Goal: Task Accomplishment & Management: Use online tool/utility

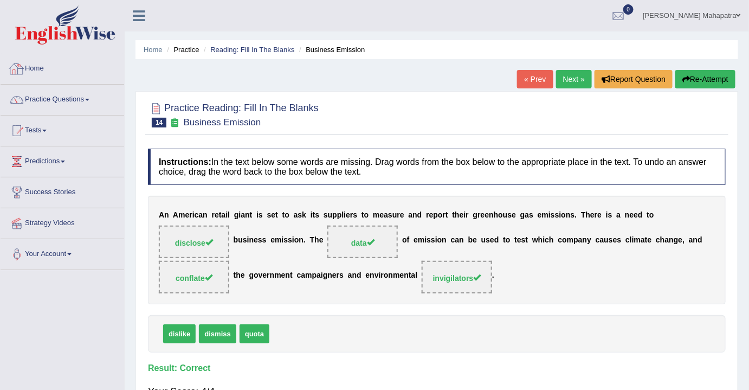
click at [18, 72] on div at bounding box center [17, 69] width 16 height 16
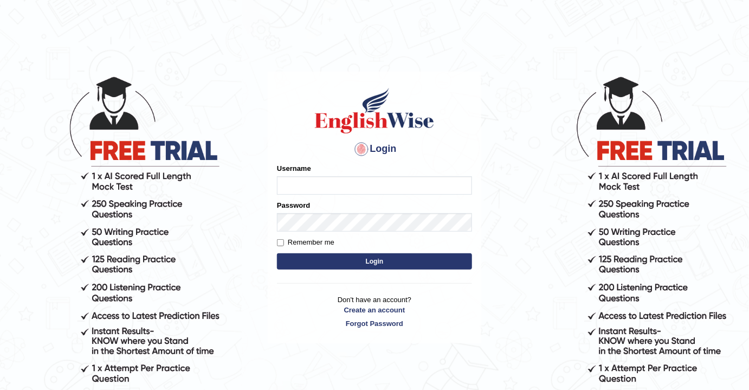
click at [349, 178] on input "Username" at bounding box center [374, 185] width 195 height 18
click at [348, 184] on input "Username" at bounding box center [374, 185] width 195 height 18
type input "souvikdasmahapatra"
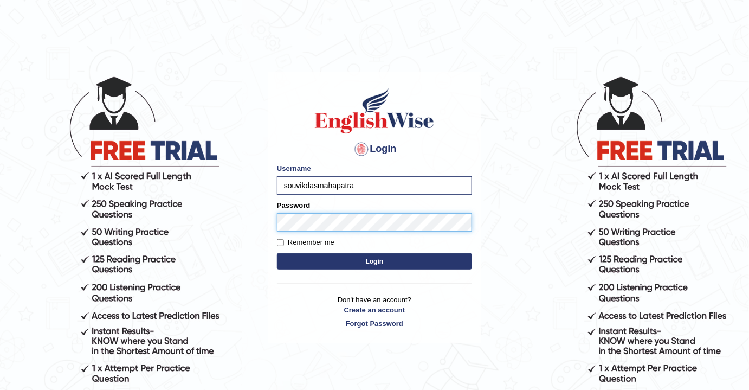
click at [277, 253] on button "Login" at bounding box center [374, 261] width 195 height 16
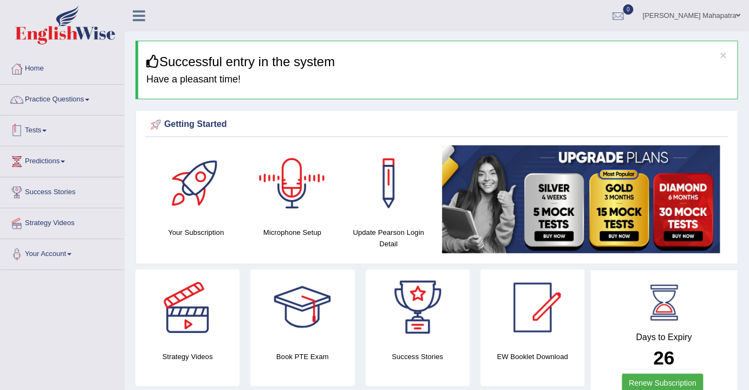
click at [33, 140] on link "Tests" at bounding box center [63, 128] width 124 height 27
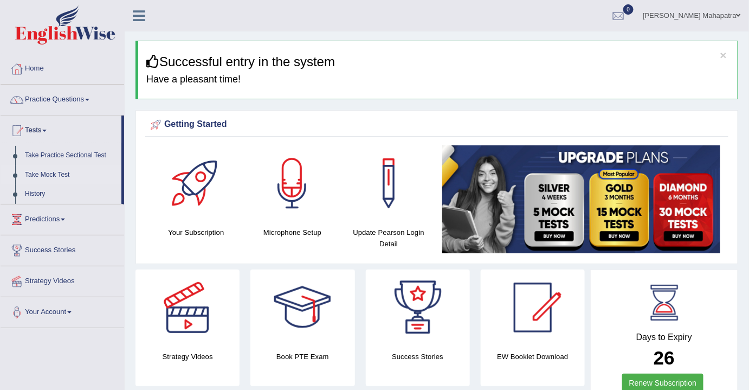
click at [50, 171] on link "Take Mock Test" at bounding box center [70, 175] width 101 height 20
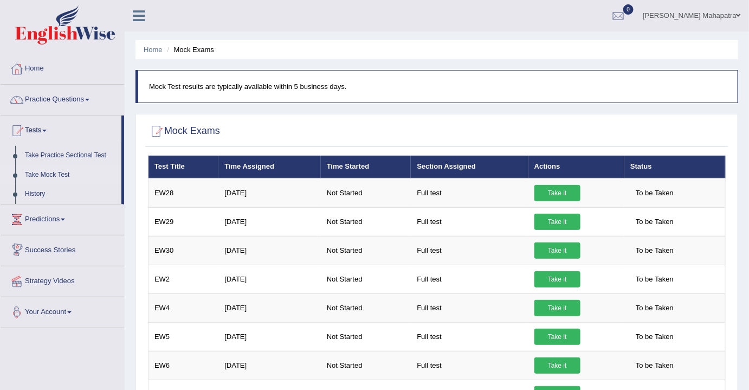
click at [72, 313] on link "Your Account" at bounding box center [63, 310] width 124 height 27
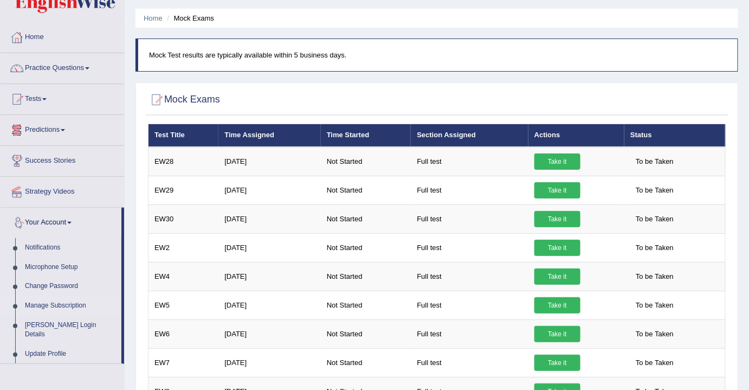
scroll to position [49, 0]
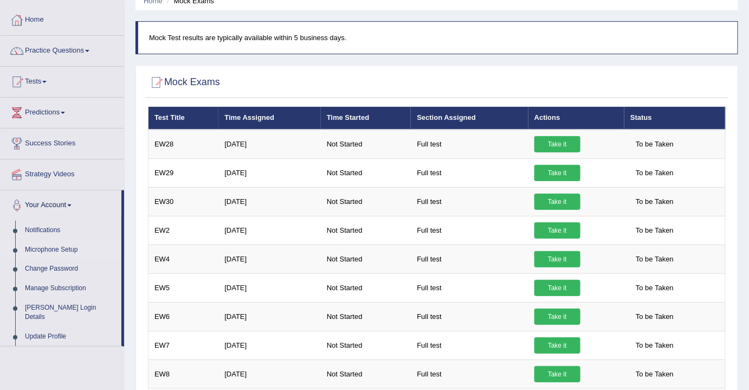
click at [57, 248] on link "Microphone Setup" at bounding box center [70, 250] width 101 height 20
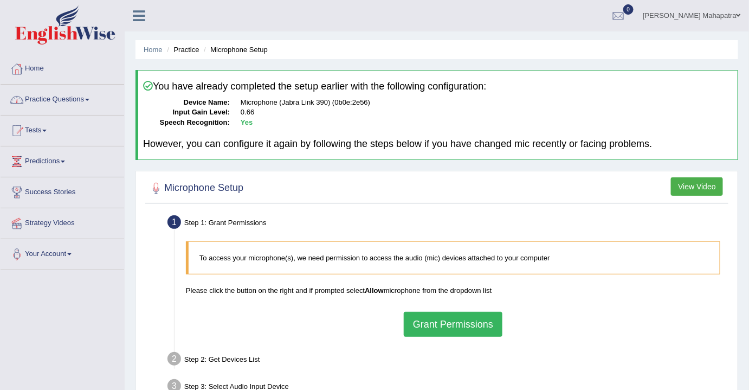
click at [435, 322] on button "Grant Permissions" at bounding box center [453, 324] width 99 height 25
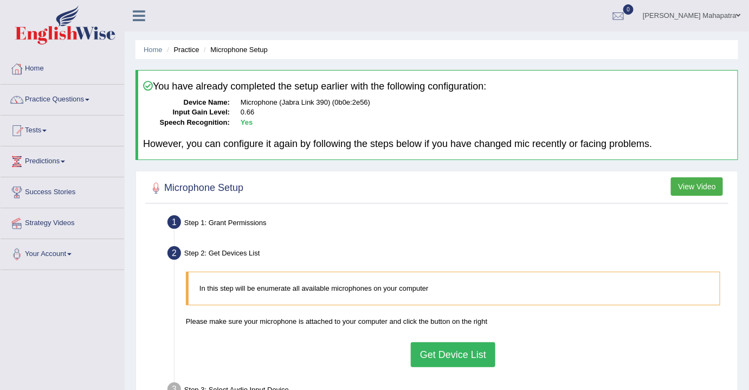
click at [459, 347] on button "Get Device List" at bounding box center [453, 354] width 85 height 25
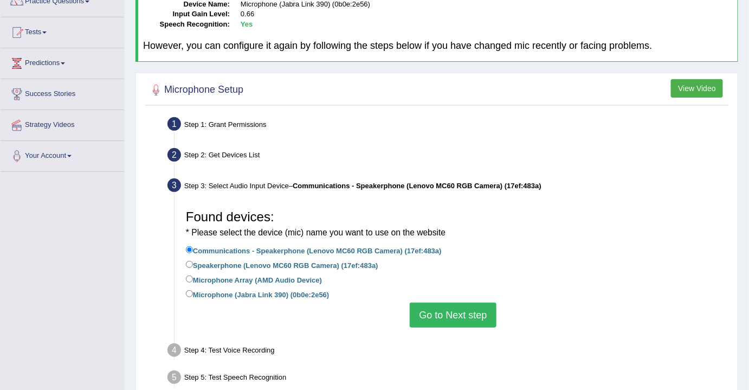
scroll to position [98, 0]
click at [206, 291] on label "Microphone (Jabra Link 390) (0b0e:2e56)" at bounding box center [257, 294] width 143 height 12
click at [193, 291] on input "Microphone (Jabra Link 390) (0b0e:2e56)" at bounding box center [189, 293] width 7 height 7
radio input "true"
click at [469, 313] on button "Go to Next step" at bounding box center [453, 314] width 86 height 25
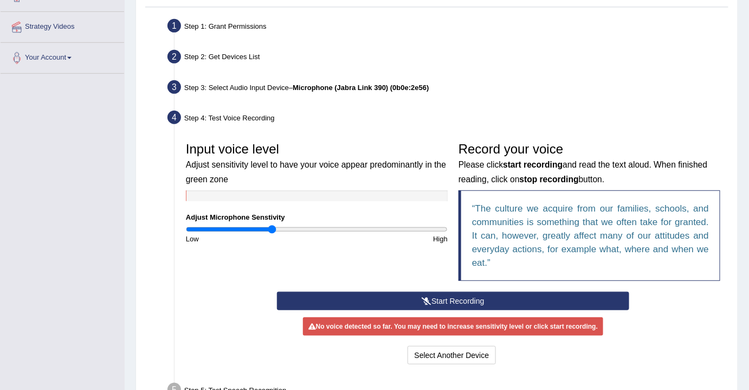
scroll to position [197, 0]
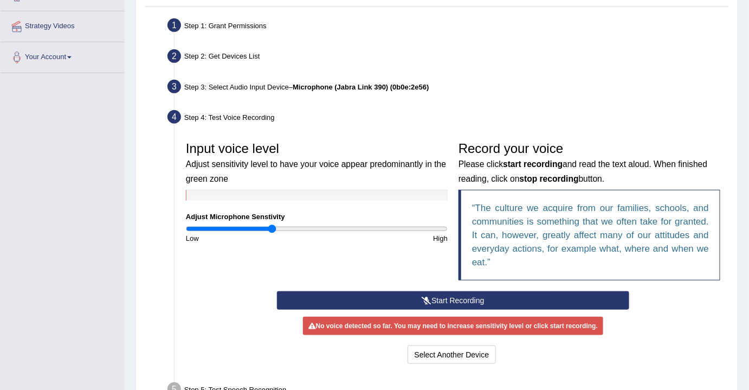
click at [448, 298] on button "Start Recording" at bounding box center [453, 300] width 353 height 18
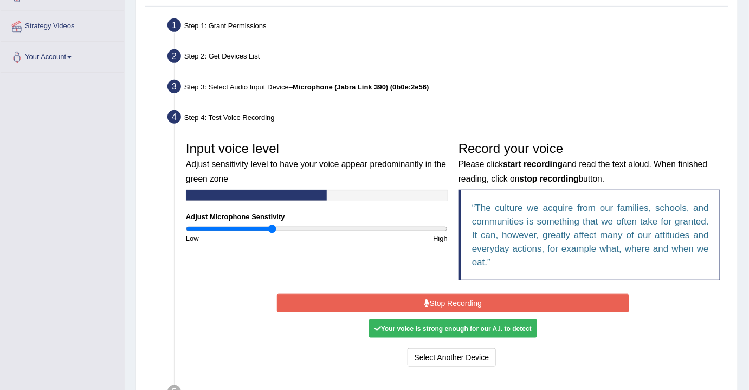
click at [459, 299] on button "Stop Recording" at bounding box center [453, 303] width 353 height 18
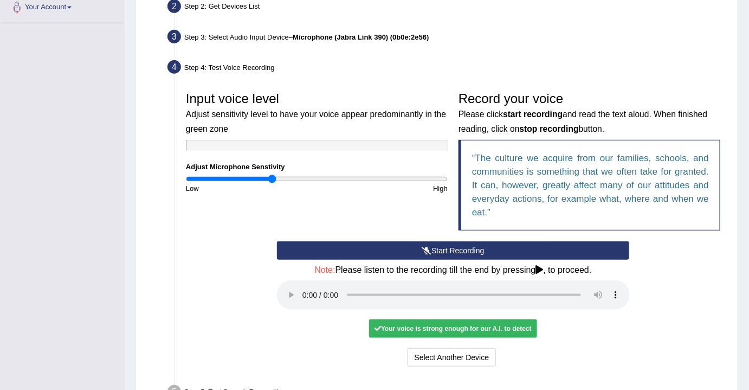
scroll to position [295, 0]
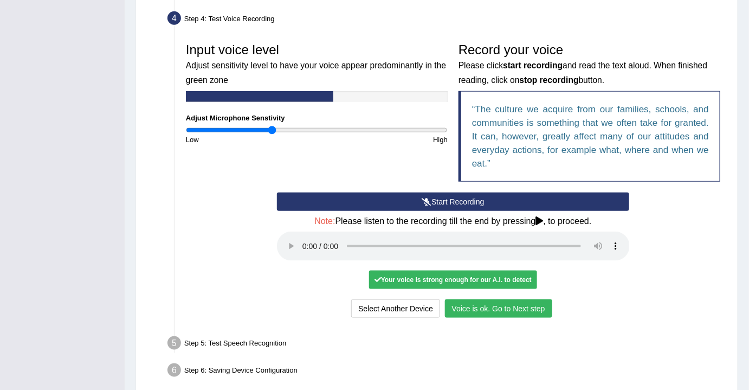
click at [532, 304] on button "Voice is ok. Go to Next step" at bounding box center [498, 308] width 107 height 18
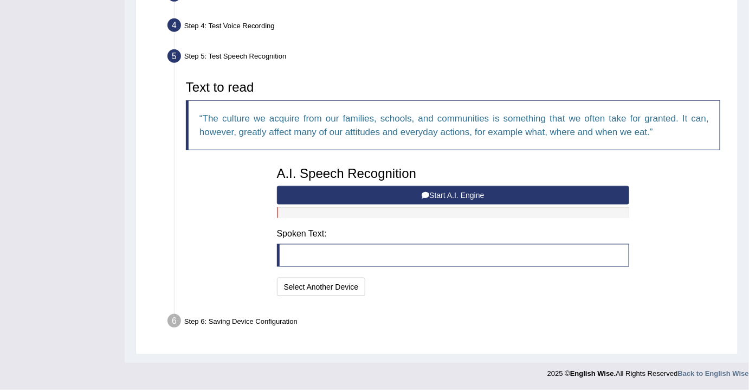
scroll to position [286, 0]
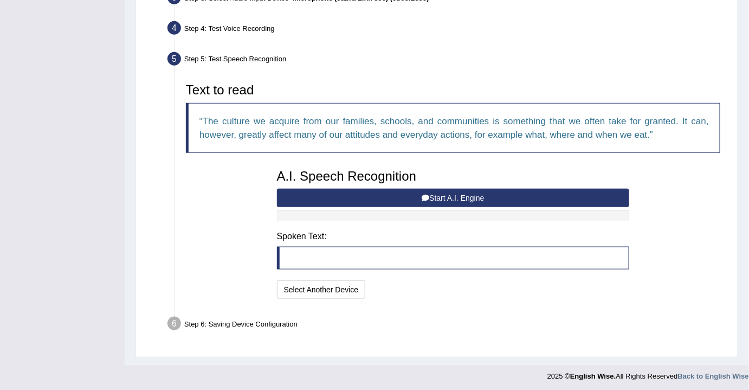
click at [475, 195] on button "Start A.I. Engine" at bounding box center [453, 198] width 353 height 18
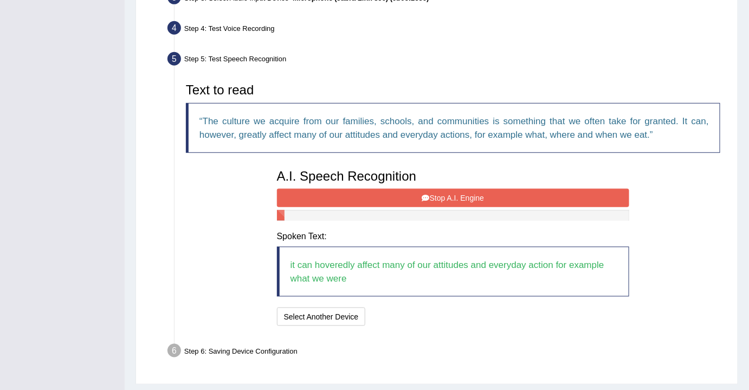
click at [475, 195] on button "Stop A.I. Engine" at bounding box center [453, 198] width 353 height 18
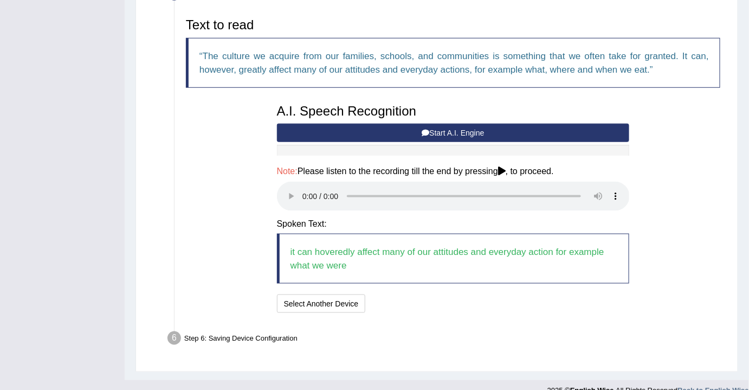
scroll to position [365, 0]
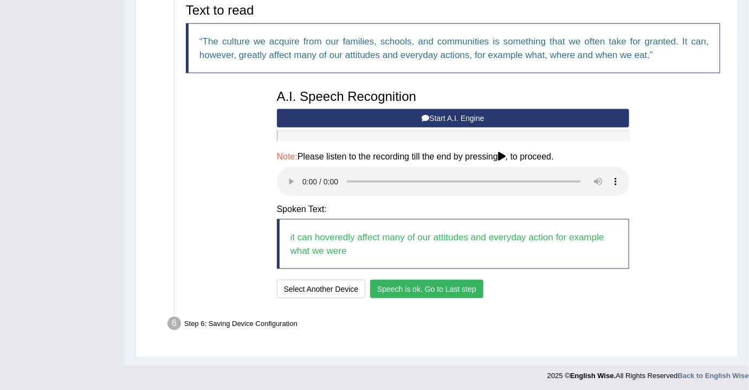
click at [415, 282] on button "Speech is ok. Go to Last step" at bounding box center [426, 289] width 113 height 18
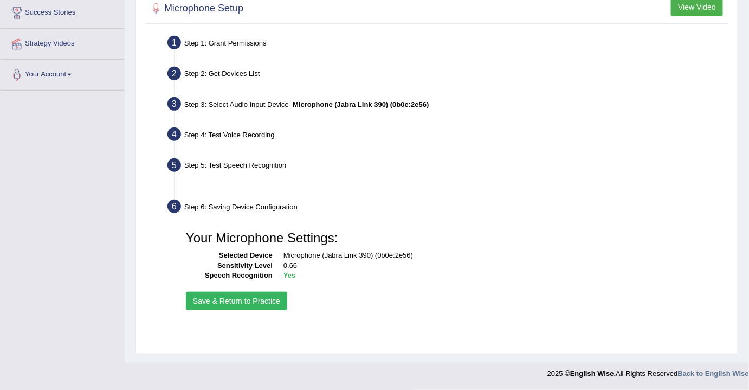
scroll to position [179, 0]
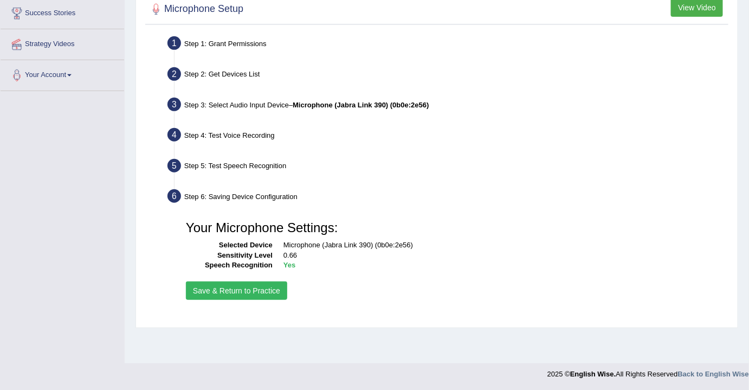
click at [268, 286] on button "Save & Return to Practice" at bounding box center [236, 290] width 101 height 18
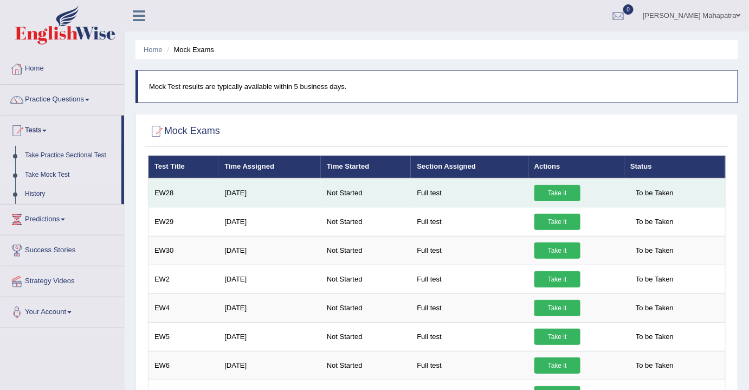
click at [558, 189] on link "Take it" at bounding box center [557, 193] width 46 height 16
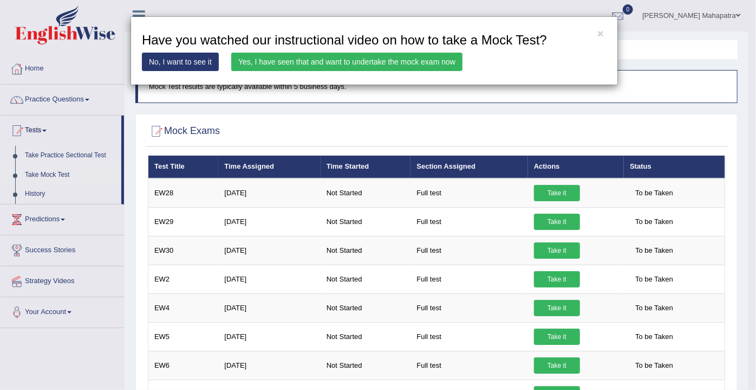
click at [342, 59] on link "Yes, I have seen that and want to undertake the mock exam now" at bounding box center [346, 62] width 231 height 18
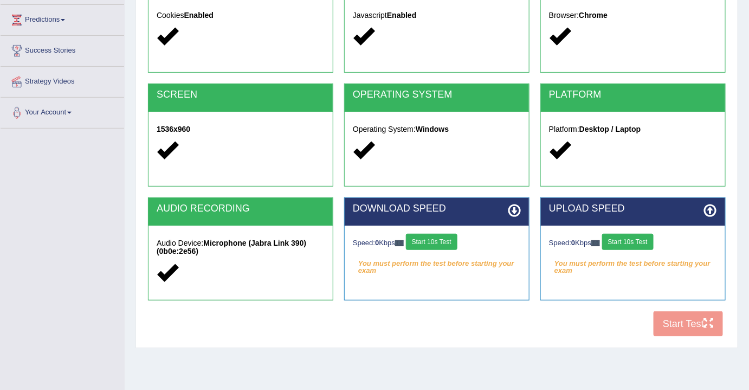
scroll to position [147, 0]
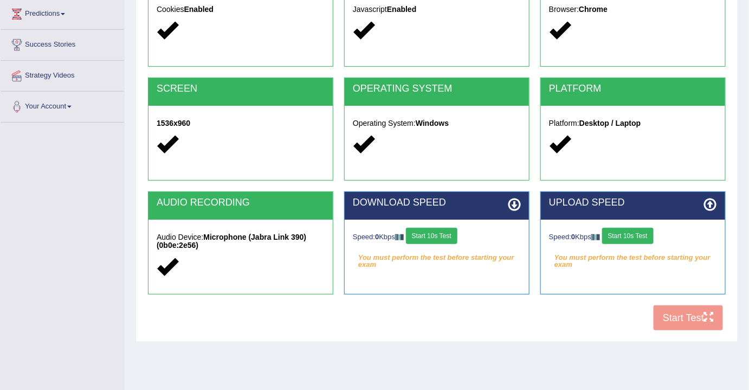
click at [440, 232] on button "Start 10s Test" at bounding box center [431, 236] width 51 height 16
click at [635, 232] on button "Start 10s Test" at bounding box center [627, 236] width 51 height 16
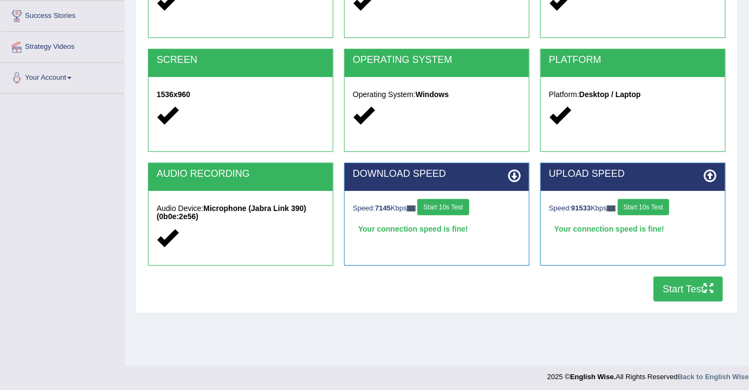
scroll to position [179, 0]
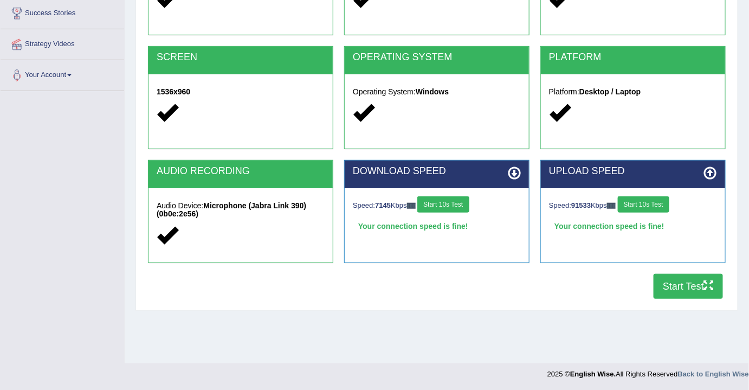
click at [666, 281] on button "Start Test" at bounding box center [687, 286] width 69 height 25
